Goal: Information Seeking & Learning: Compare options

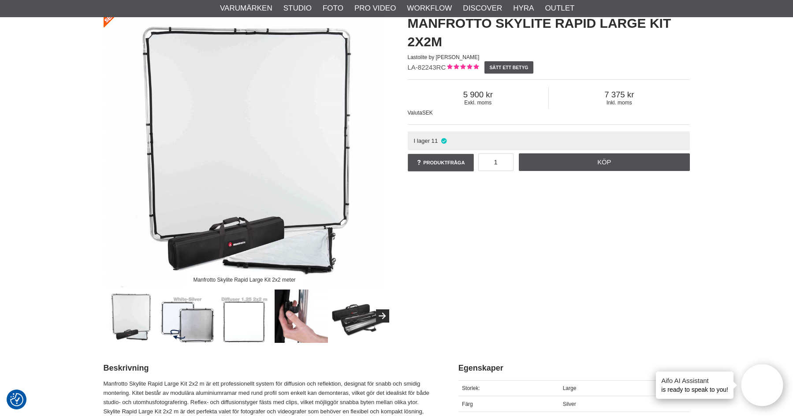
scroll to position [88, 0]
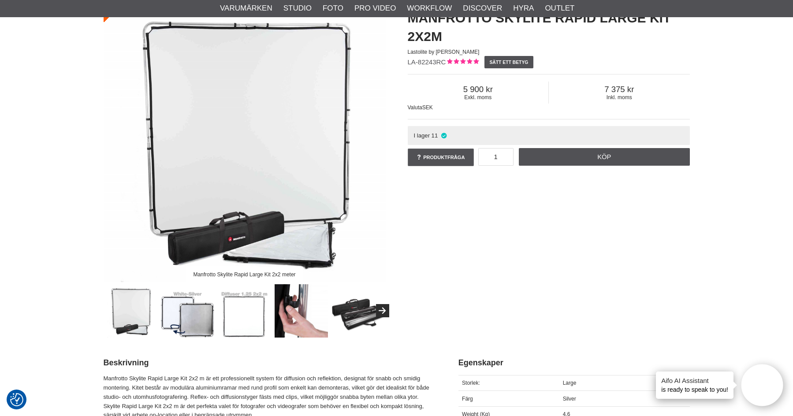
click at [289, 299] on img at bounding box center [301, 310] width 53 height 53
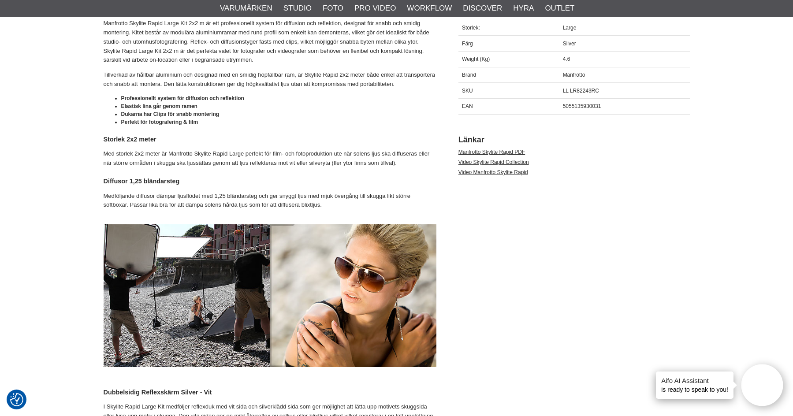
scroll to position [485, 0]
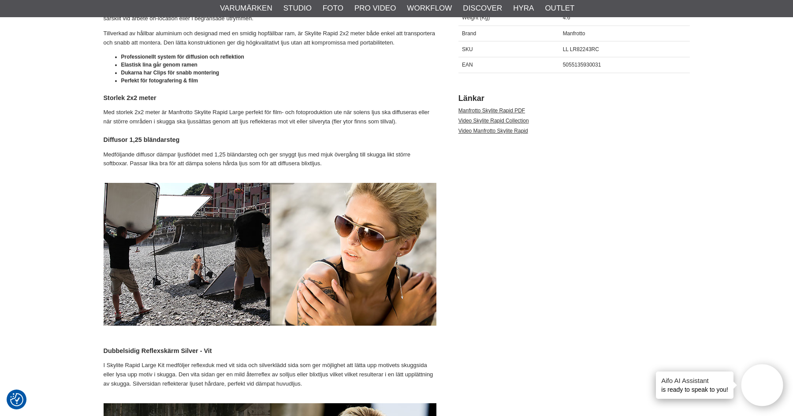
click at [194, 225] on img at bounding box center [270, 254] width 333 height 143
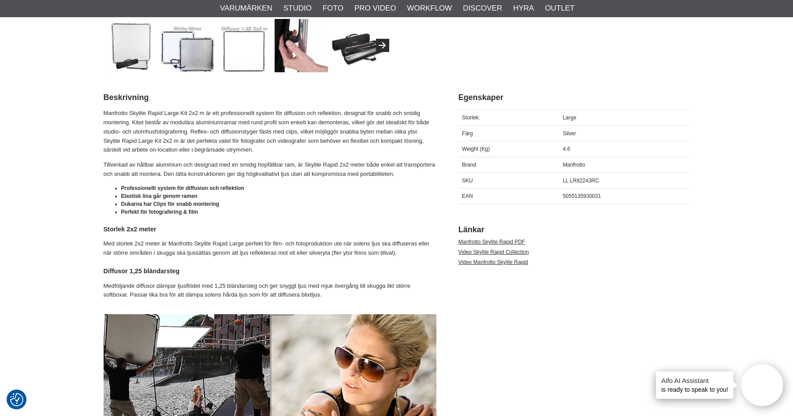
scroll to position [0, 0]
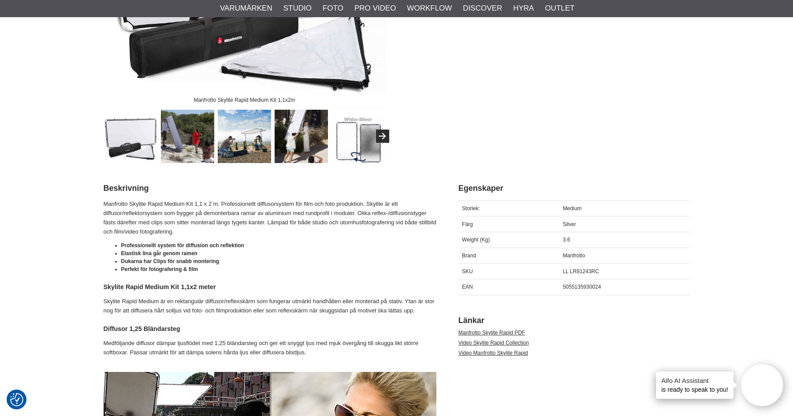
scroll to position [264, 0]
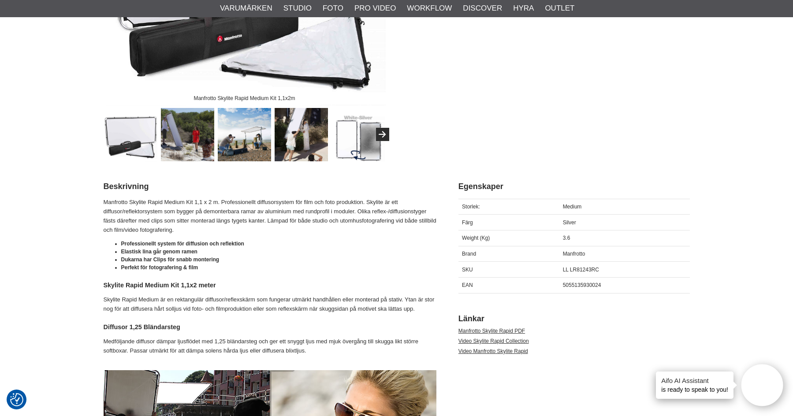
click at [250, 135] on img at bounding box center [244, 134] width 53 height 53
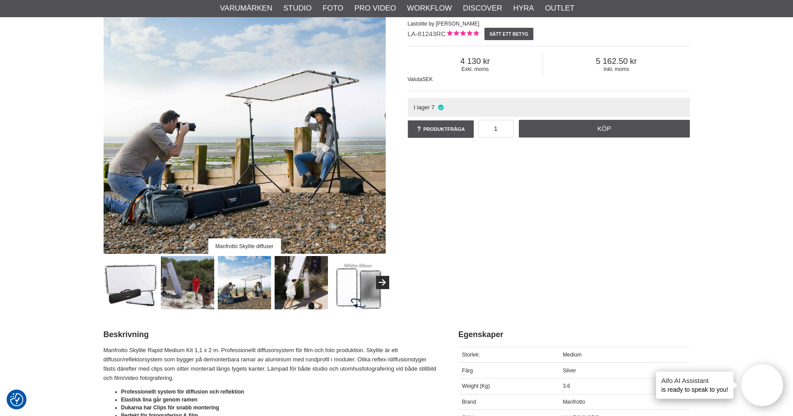
scroll to position [132, 0]
